Goal: Task Accomplishment & Management: Manage account settings

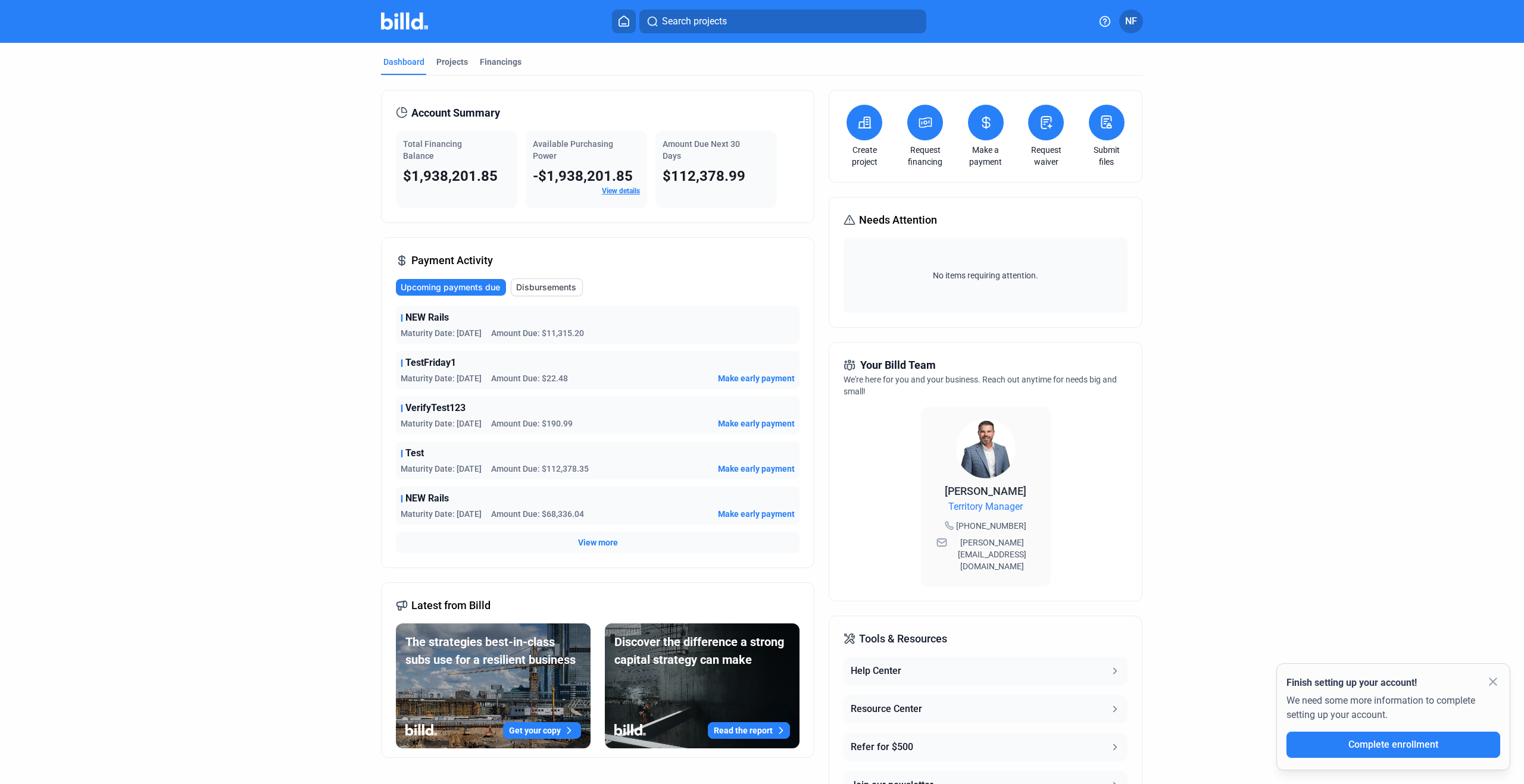
click at [416, 16] on img at bounding box center [404, 21] width 47 height 17
click at [1133, 27] on span "NF" at bounding box center [1131, 21] width 12 height 14
click at [1045, 93] on button "Company Settings" at bounding box center [1067, 103] width 130 height 23
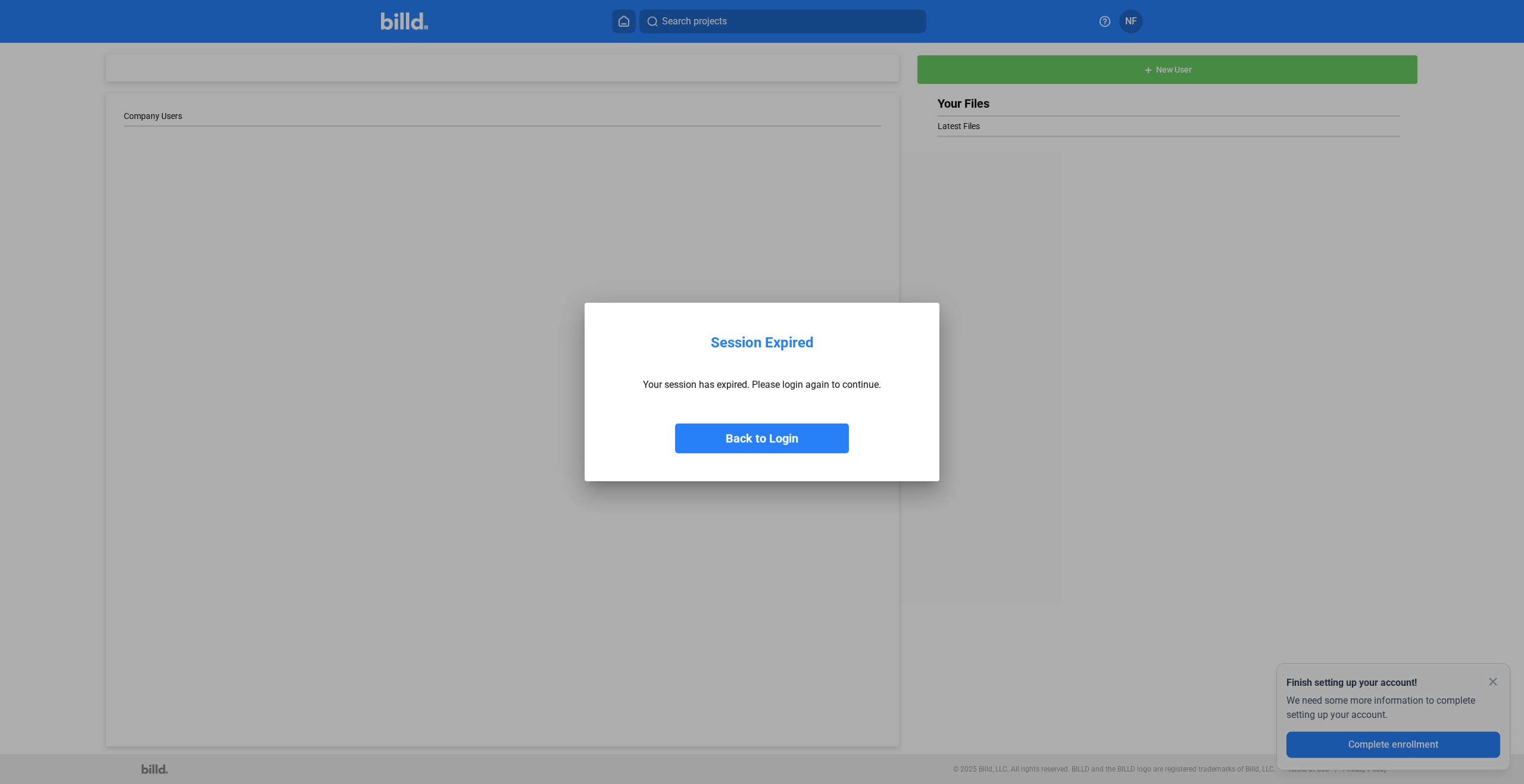
click at [833, 435] on button "Back to Login" at bounding box center [762, 439] width 174 height 30
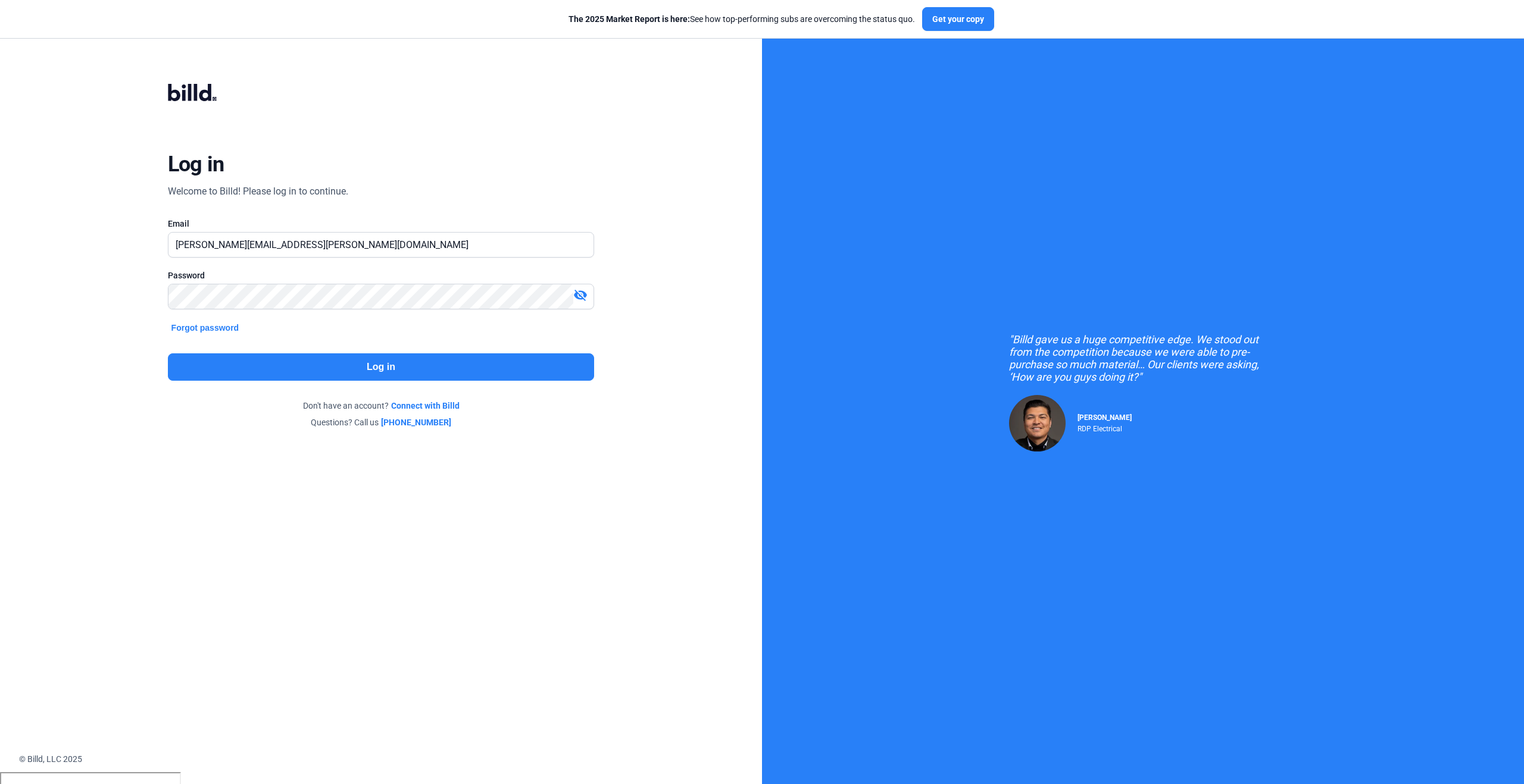
click at [303, 376] on button "Log in" at bounding box center [381, 367] width 427 height 27
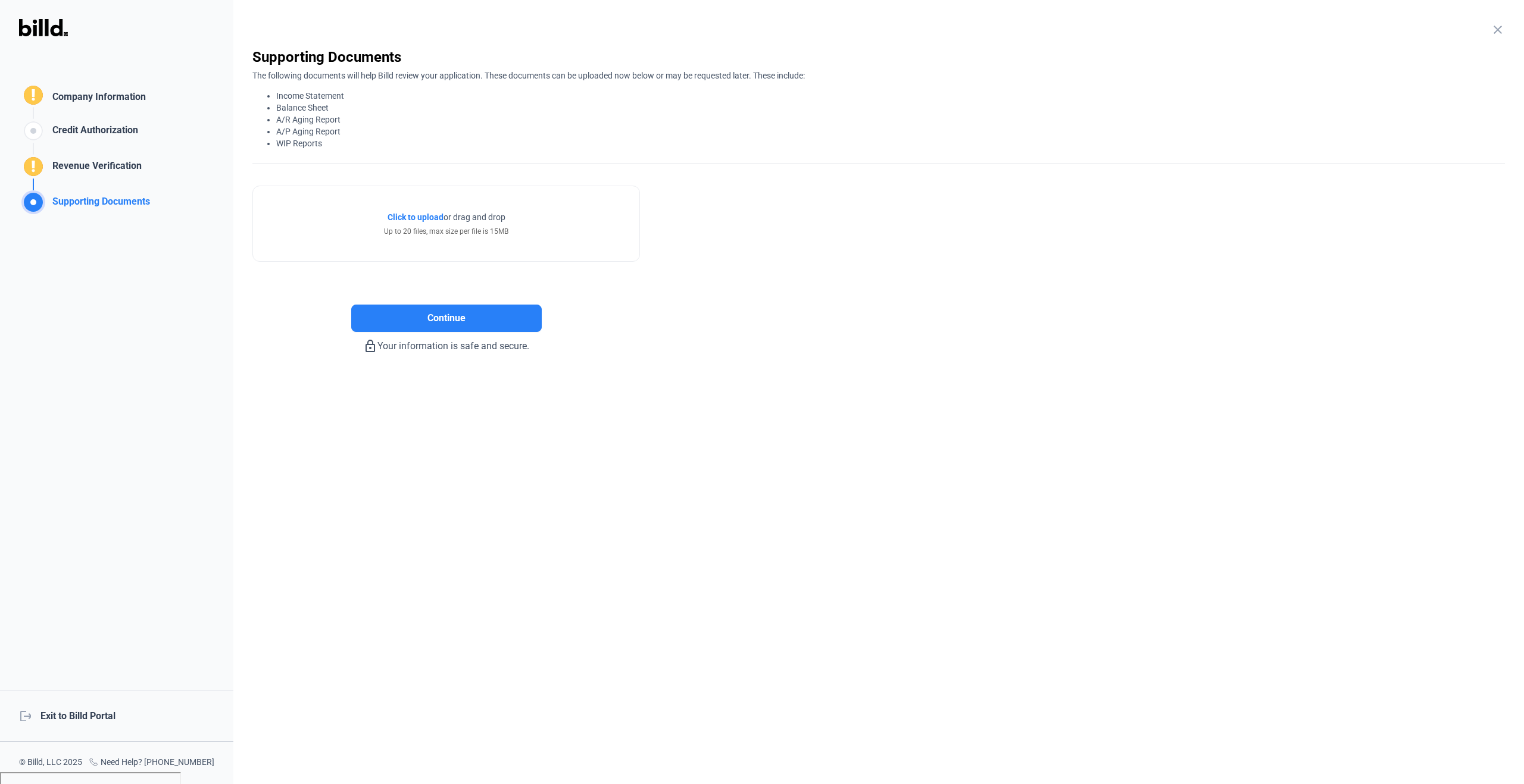
click at [1503, 27] on mat-icon "close" at bounding box center [1497, 29] width 14 height 14
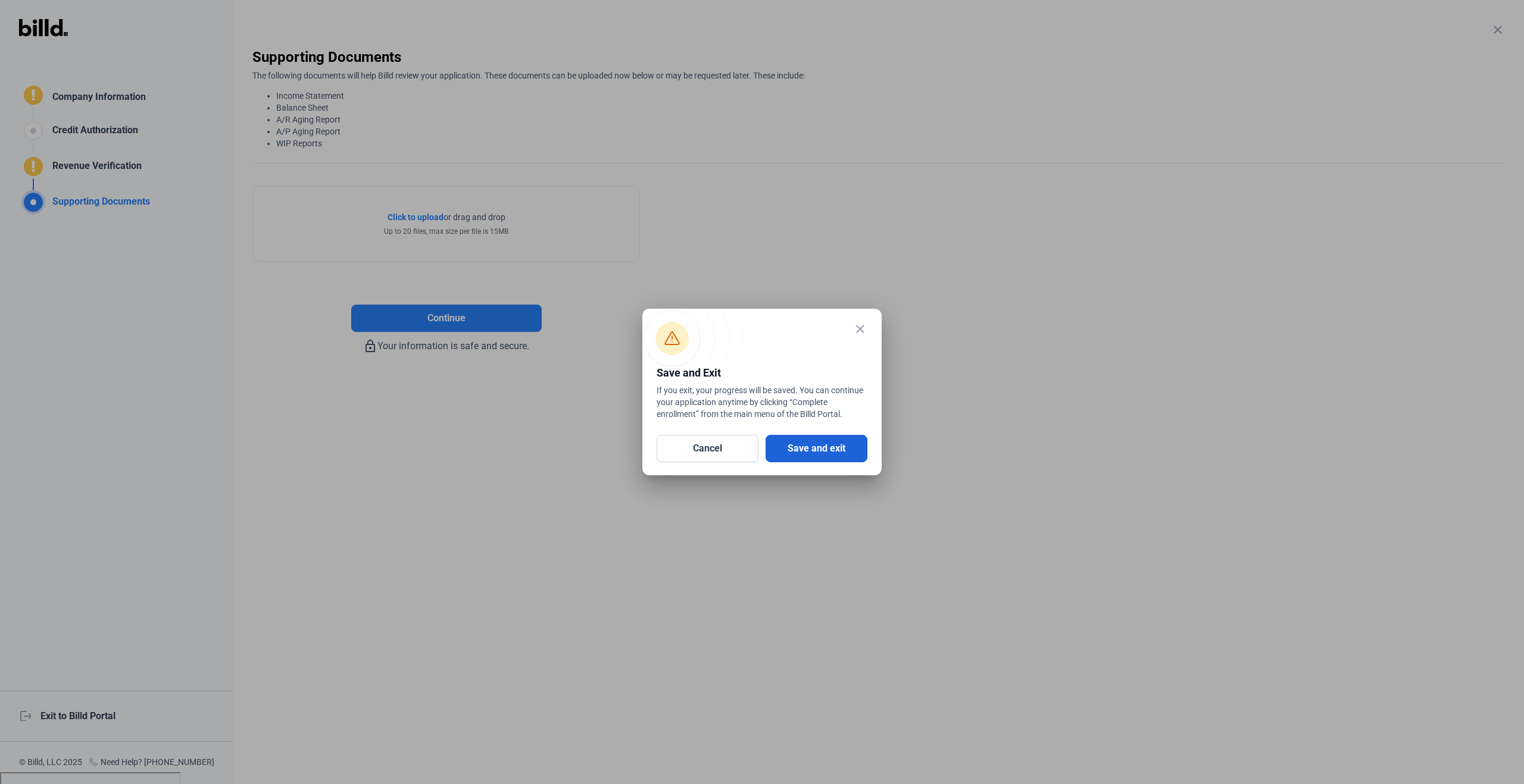
click at [854, 454] on button "Save and exit" at bounding box center [816, 448] width 102 height 27
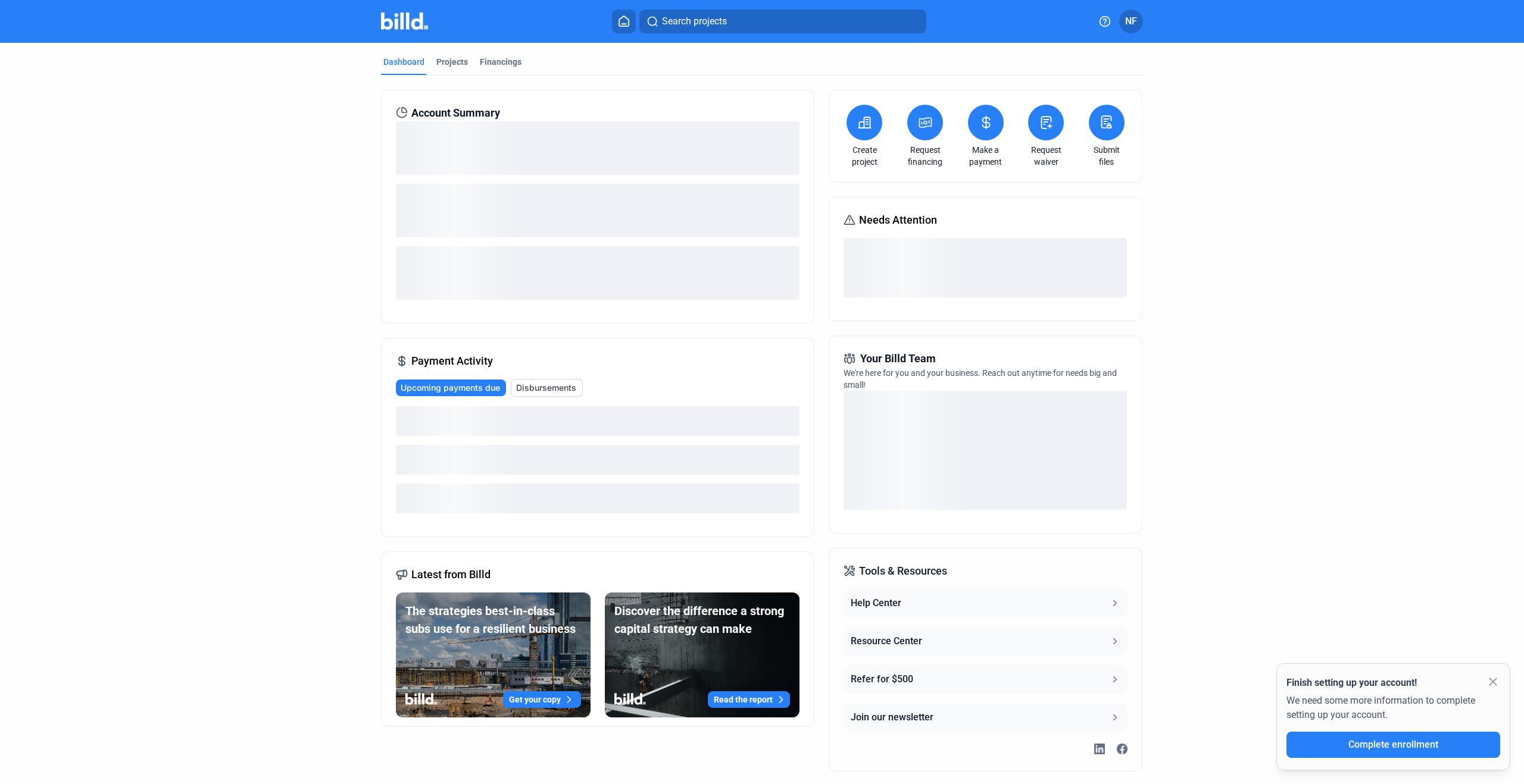
click at [1130, 29] on button "NF" at bounding box center [1130, 21] width 23 height 23
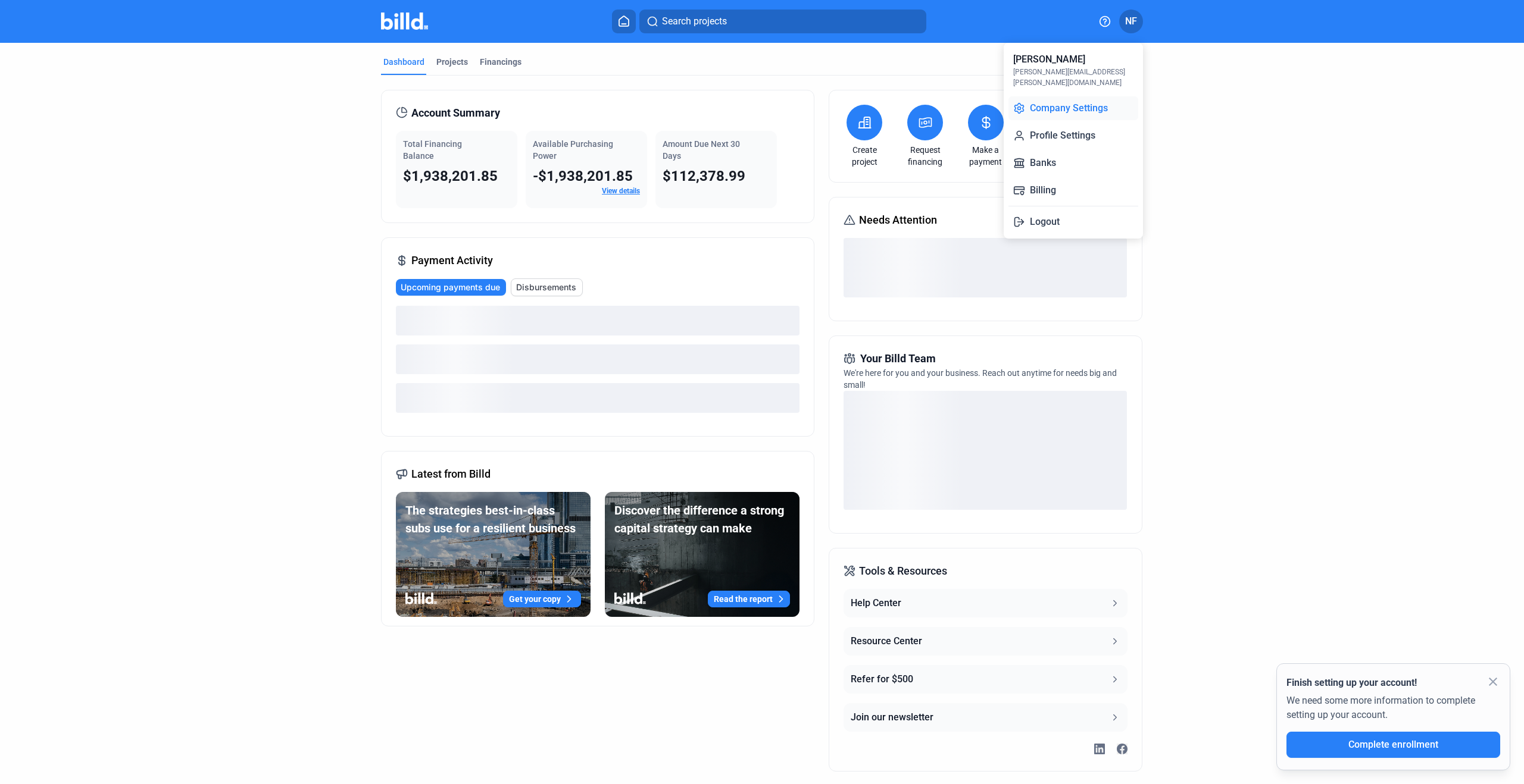
click at [1081, 97] on button "Company Settings" at bounding box center [1073, 108] width 130 height 23
